Goal: Information Seeking & Learning: Learn about a topic

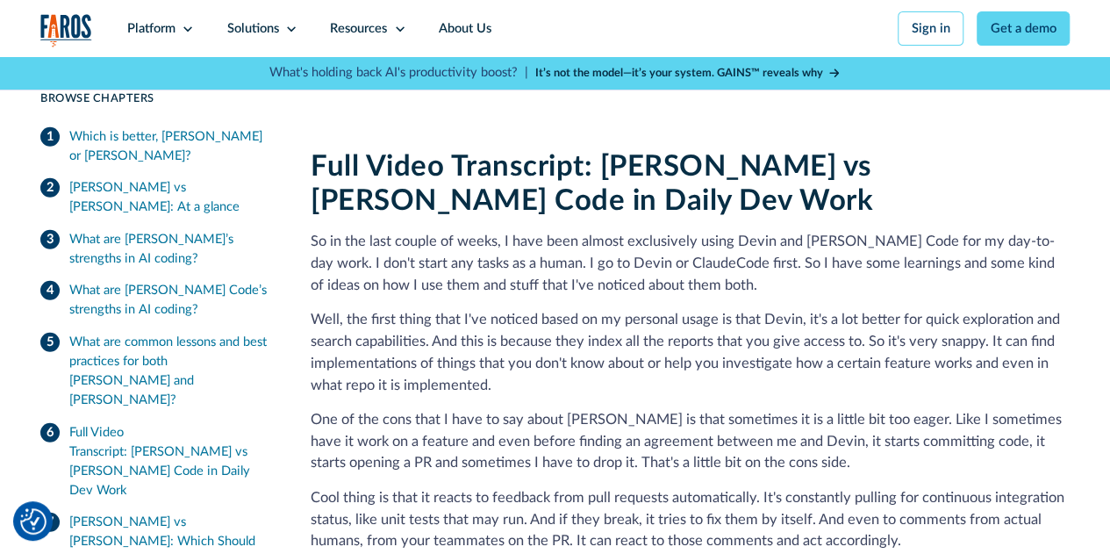
scroll to position [2281, 0]
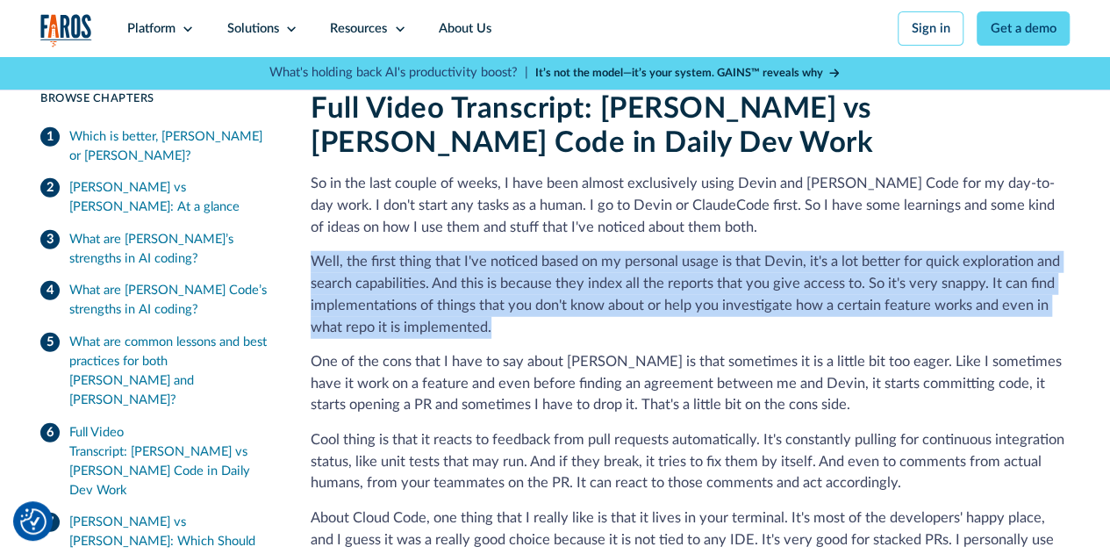
drag, startPoint x: 311, startPoint y: 246, endPoint x: 504, endPoint y: 313, distance: 204.5
click at [504, 313] on p "Well, the first thing that I've noticed based on my personal usage is that Devi…" at bounding box center [690, 294] width 759 height 87
copy p "Well, the first thing that I've noticed based on my personal usage is that Devi…"
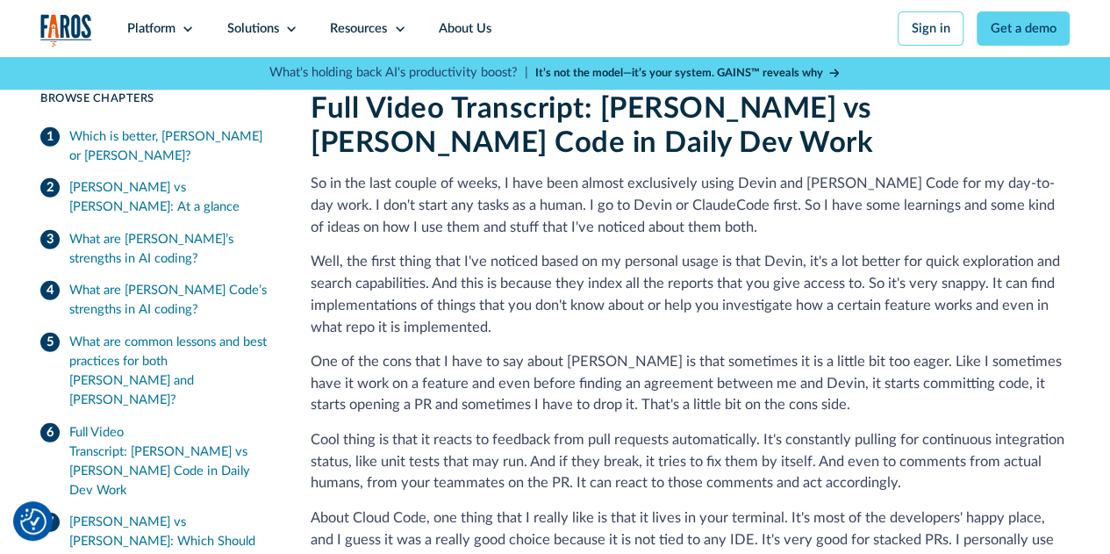
click at [647, 331] on div "Full Video Transcript: [PERSON_NAME] vs [PERSON_NAME] Code in Daily Dev Work So…" at bounding box center [690, 520] width 759 height 858
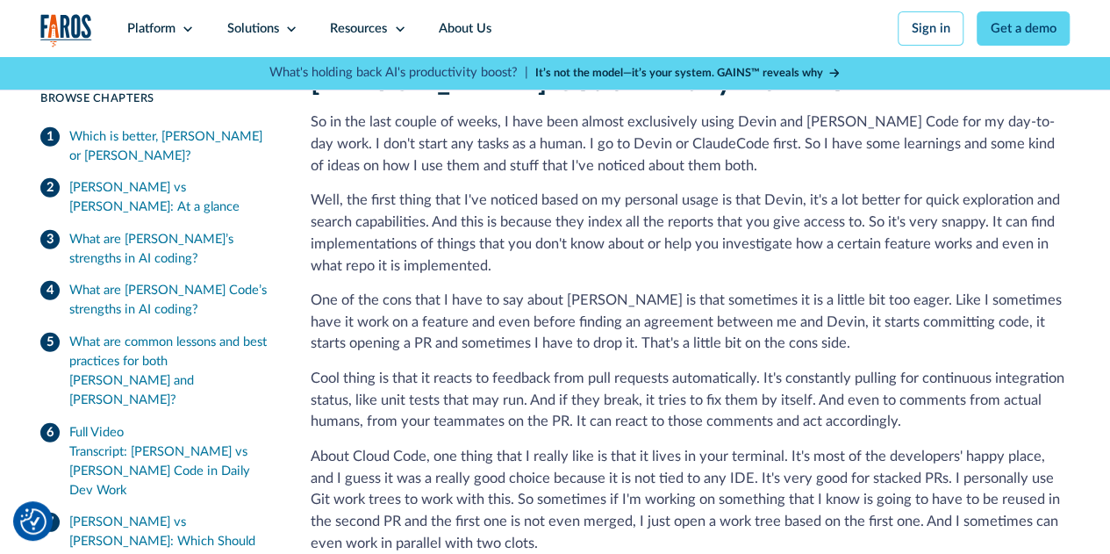
scroll to position [2369, 0]
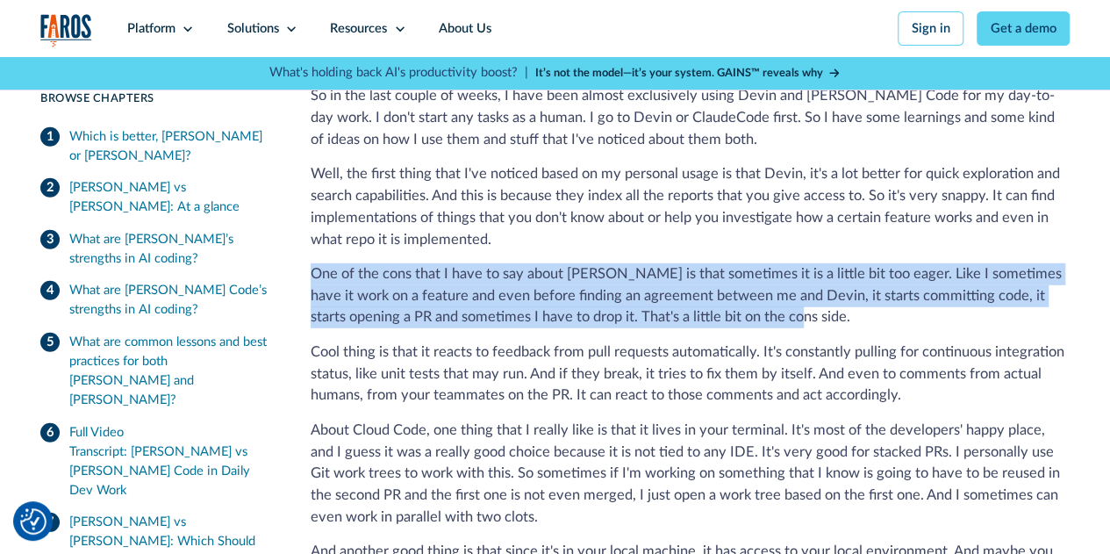
drag, startPoint x: 312, startPoint y: 256, endPoint x: 773, endPoint y: 295, distance: 462.2
click at [773, 295] on p "One of the cons that I have to say about [PERSON_NAME] is that sometimes it is …" at bounding box center [690, 295] width 759 height 65
copy p "One of the cons that I have to say about [PERSON_NAME] is that sometimes it is …"
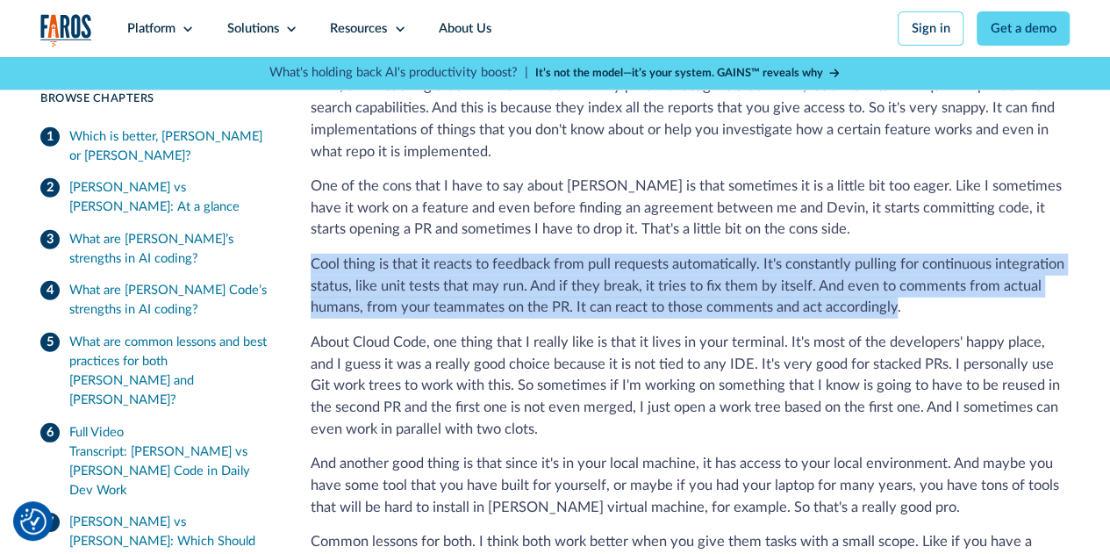
drag, startPoint x: 310, startPoint y: 245, endPoint x: 900, endPoint y: 299, distance: 592.9
click at [900, 299] on p "Cool thing is that it reacts to feedback from pull requests automatically. It's…" at bounding box center [690, 286] width 759 height 65
copy p "Cool thing is that it reacts to feedback from pull requests automatically. It's…"
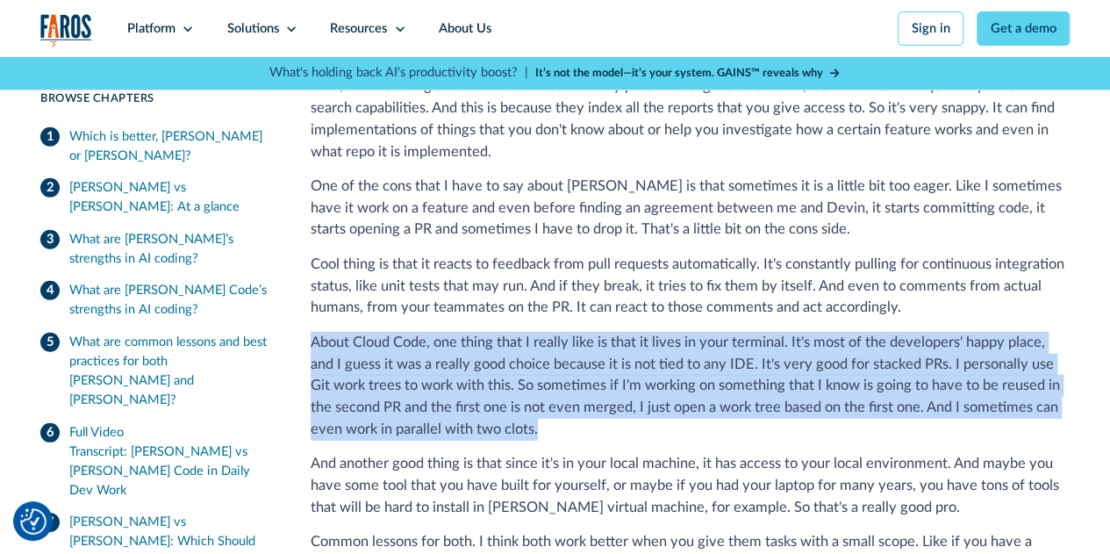
drag, startPoint x: 311, startPoint y: 331, endPoint x: 558, endPoint y: 415, distance: 261.4
click at [558, 415] on p "About Cloud Code, one thing that I really like is that it lives in your termina…" at bounding box center [690, 386] width 759 height 109
copy p "About Cloud Code, one thing that I really like is that it lives in your termina…"
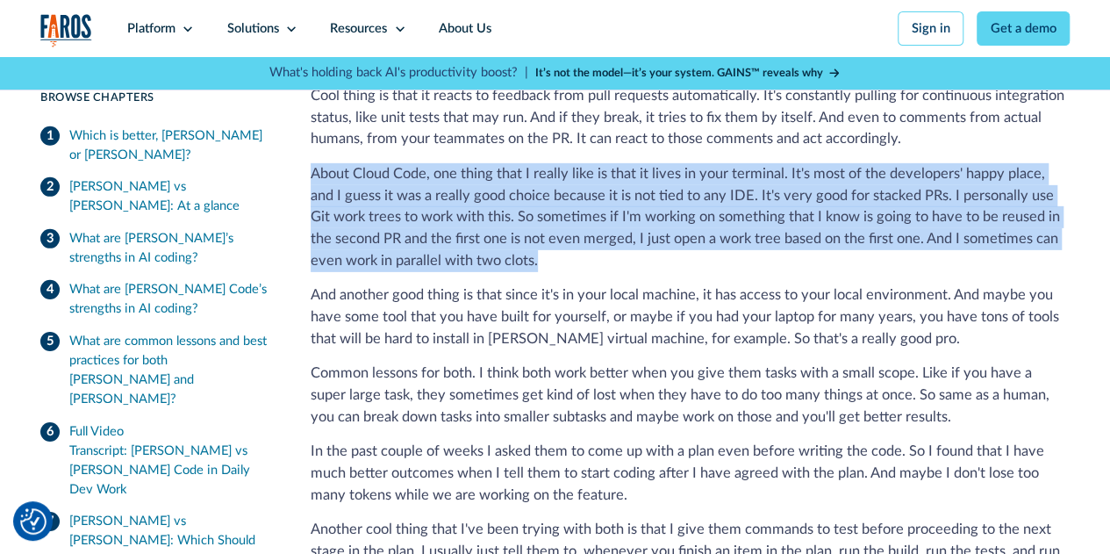
scroll to position [2632, 0]
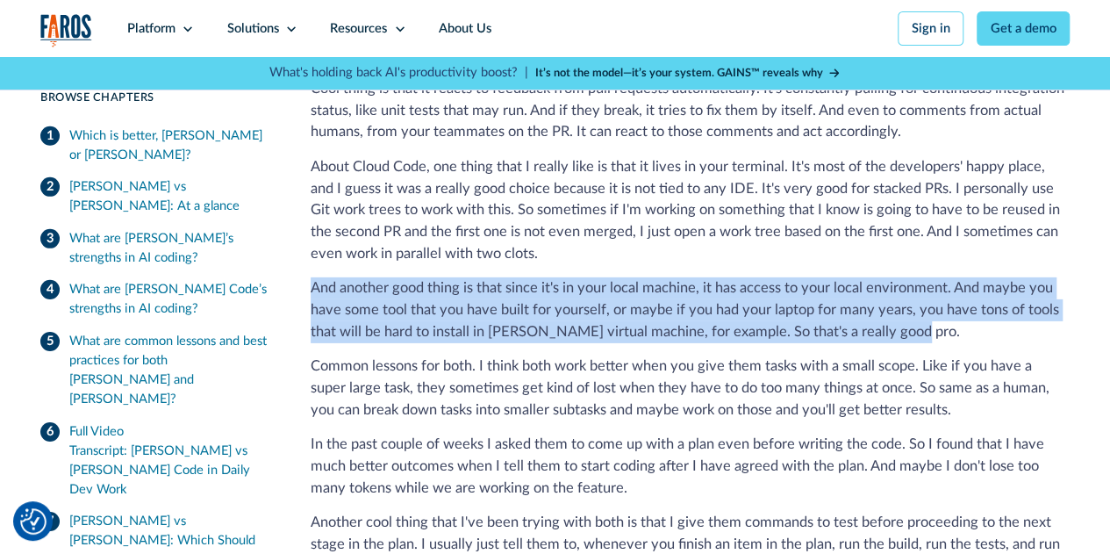
drag, startPoint x: 309, startPoint y: 277, endPoint x: 969, endPoint y: 327, distance: 661.7
click at [969, 327] on p "And another good thing is that since it's in your local machine, it has access …" at bounding box center [690, 309] width 759 height 65
click at [539, 312] on p "And another good thing is that since it's in your local machine, it has access …" at bounding box center [690, 309] width 759 height 65
drag, startPoint x: 311, startPoint y: 276, endPoint x: 1029, endPoint y: 324, distance: 720.1
click at [1029, 324] on p "And another good thing is that since it's in your local machine, it has access …" at bounding box center [690, 309] width 759 height 65
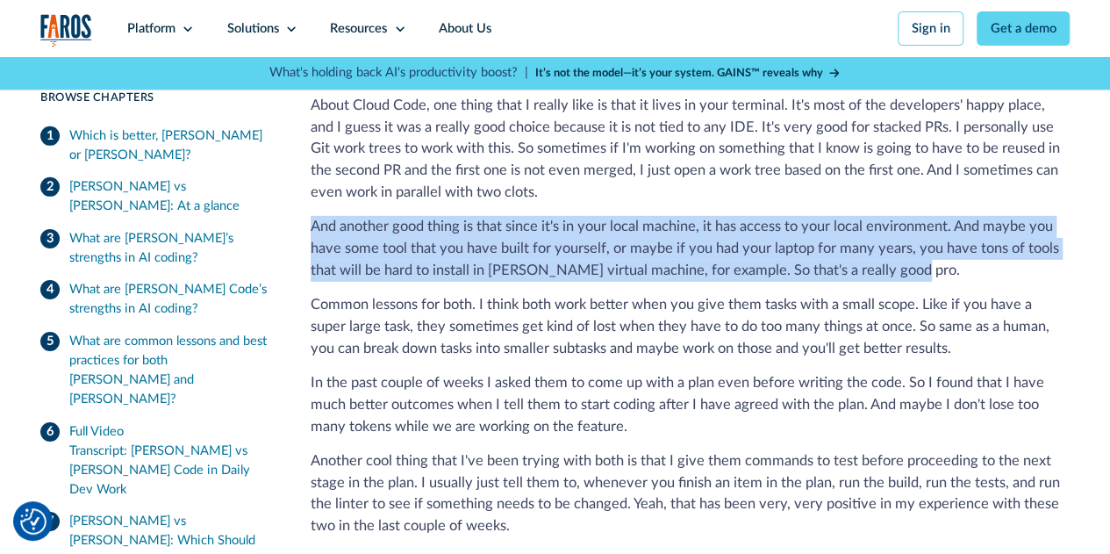
scroll to position [2720, 0]
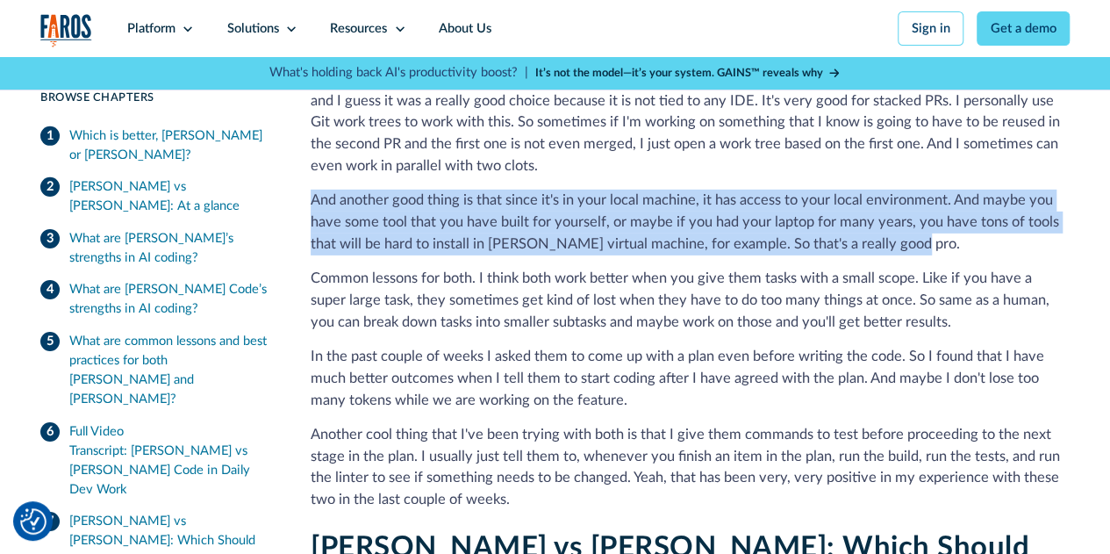
drag, startPoint x: 475, startPoint y: 219, endPoint x: 389, endPoint y: 196, distance: 89.2
click at [475, 219] on p "And another good thing is that since it's in your local machine, it has access …" at bounding box center [690, 222] width 759 height 65
drag, startPoint x: 311, startPoint y: 189, endPoint x: 926, endPoint y: 222, distance: 616.8
click at [925, 222] on p "And another good thing is that since it's in your local machine, it has access …" at bounding box center [690, 222] width 759 height 65
copy p "And another good thing is that since it's in your local machine, it has access …"
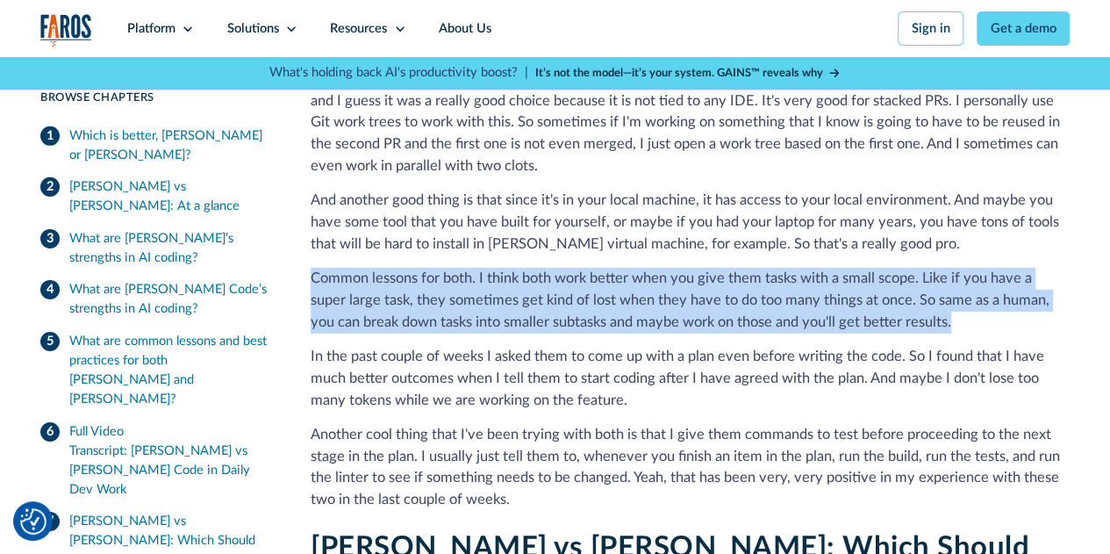
drag, startPoint x: 309, startPoint y: 261, endPoint x: 1010, endPoint y: 301, distance: 702.2
click at [1010, 301] on p "Common lessons for both. I think both work better when you give them tasks with…" at bounding box center [690, 300] width 759 height 65
copy p "Common lessons for both. I think both work better when you give them tasks with…"
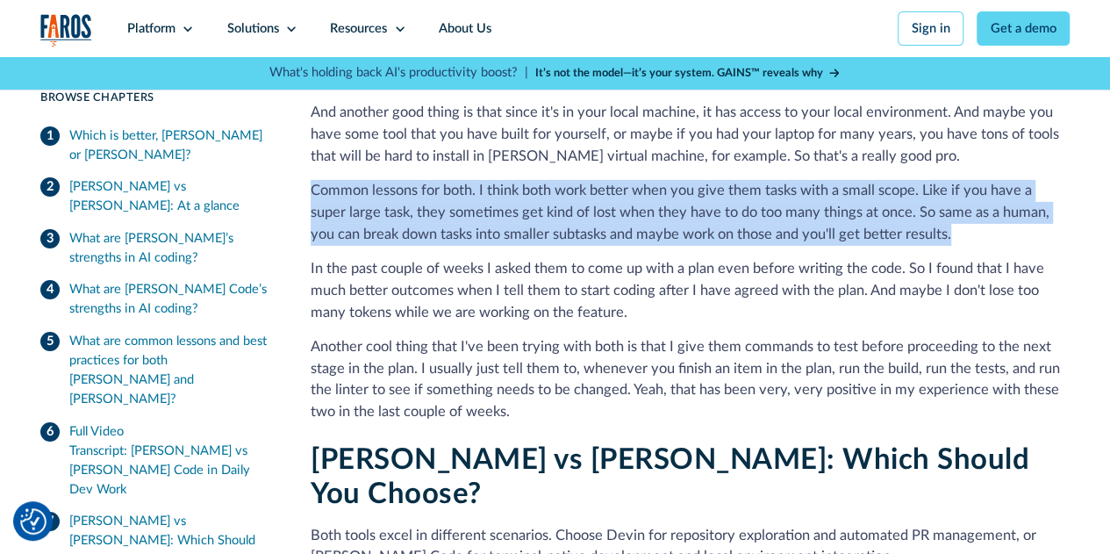
scroll to position [2895, 0]
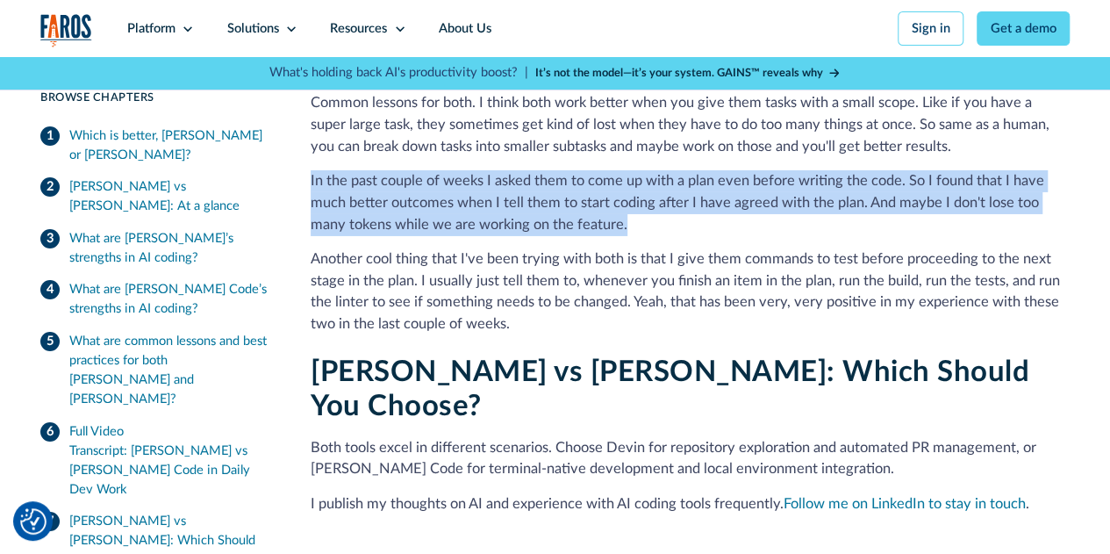
drag, startPoint x: 309, startPoint y: 169, endPoint x: 630, endPoint y: 215, distance: 324.3
click at [630, 215] on p "In the past couple of weeks I asked them to come up with a plan even before wri…" at bounding box center [690, 202] width 759 height 65
copy p "In the past couple of weeks I asked them to come up with a plan even before wri…"
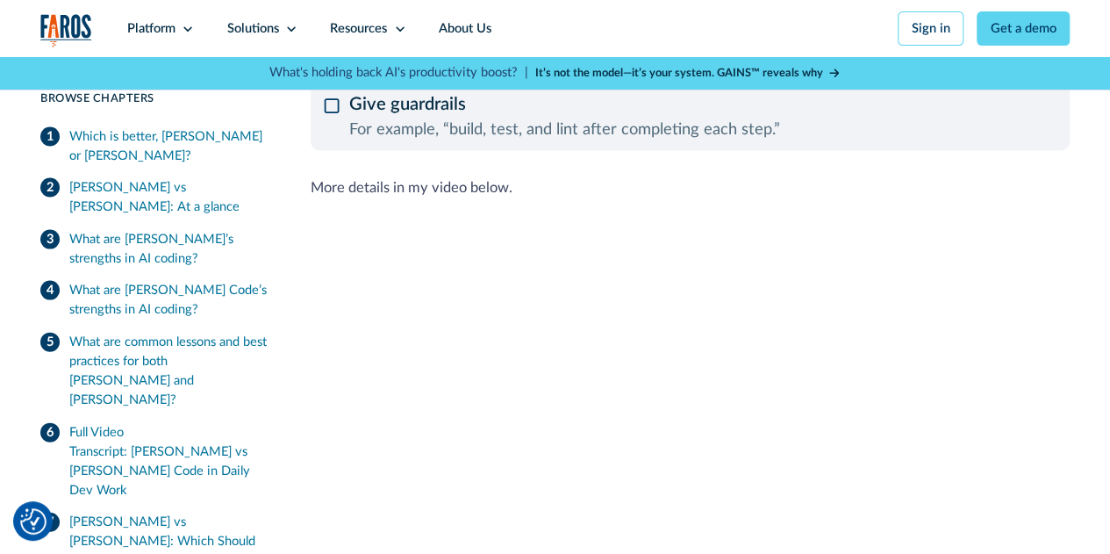
scroll to position [1762, 0]
